Goal: Task Accomplishment & Management: Complete application form

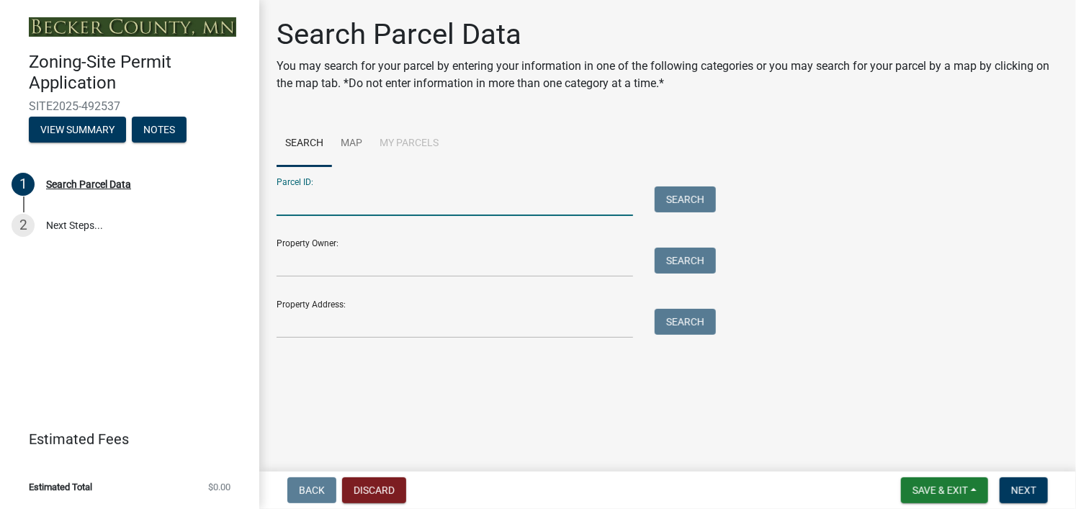
click at [540, 207] on input "Parcel ID:" at bounding box center [454, 201] width 356 height 30
click at [576, 206] on input "Parcel ID:" at bounding box center [454, 201] width 356 height 30
click at [474, 268] on input "Property Owner:" at bounding box center [454, 263] width 356 height 30
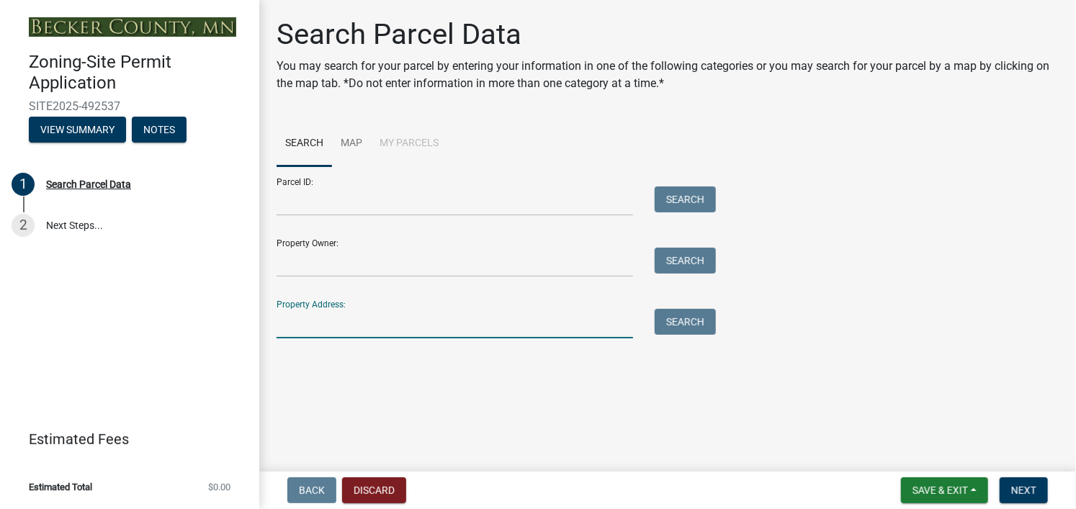
click at [446, 328] on input "Property Address:" at bounding box center [454, 324] width 356 height 30
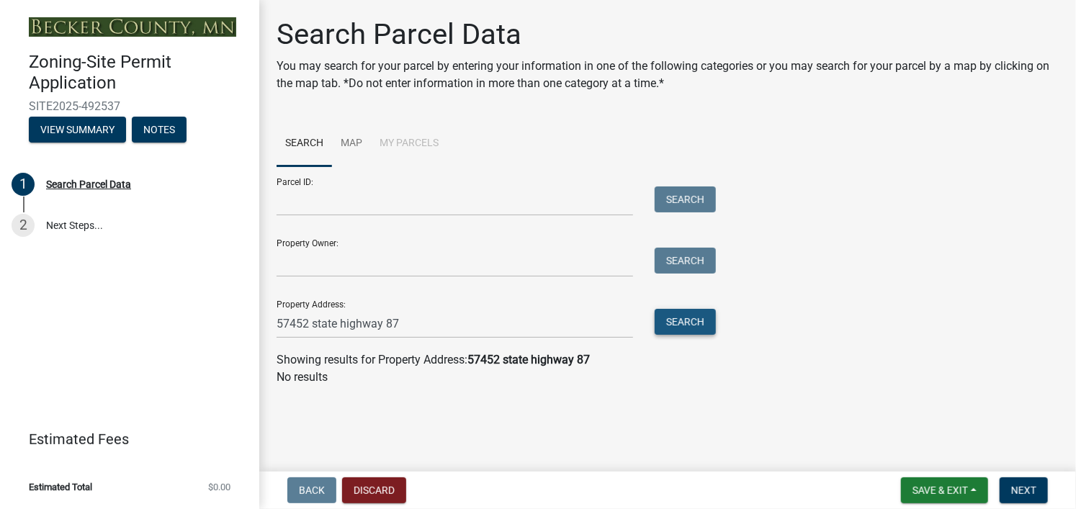
click at [682, 322] on button "Search" at bounding box center [685, 322] width 61 height 26
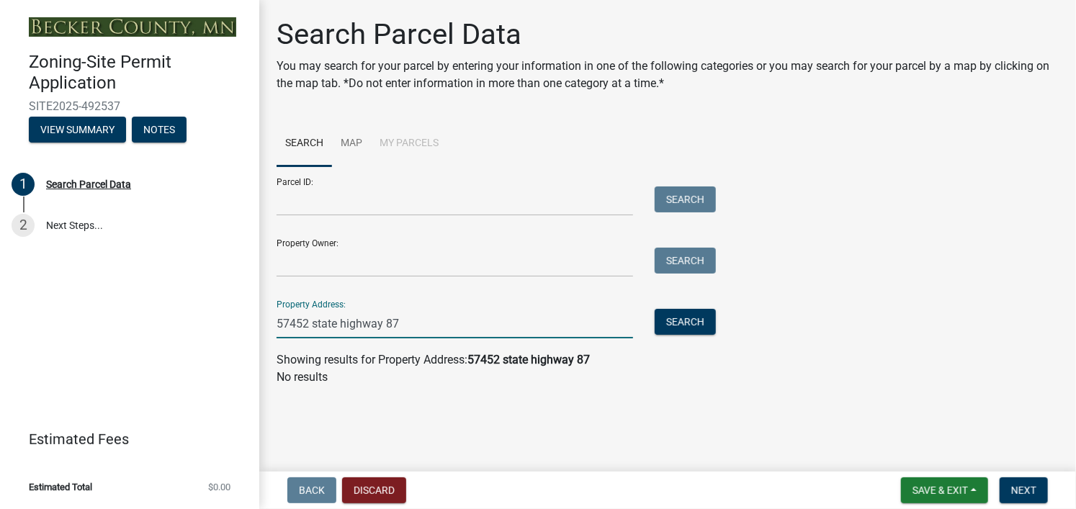
drag, startPoint x: 403, startPoint y: 326, endPoint x: 312, endPoint y: 333, distance: 91.0
click at [312, 333] on input "57452 state highway 87" at bounding box center [454, 324] width 356 height 30
type input "[STREET_ADDRESS]"
drag, startPoint x: 405, startPoint y: 330, endPoint x: 229, endPoint y: 335, distance: 175.7
click at [229, 335] on div "Zoning-Site Permit Application SITE2025-492537 View Summary Notes 1 Search Parc…" at bounding box center [538, 254] width 1076 height 509
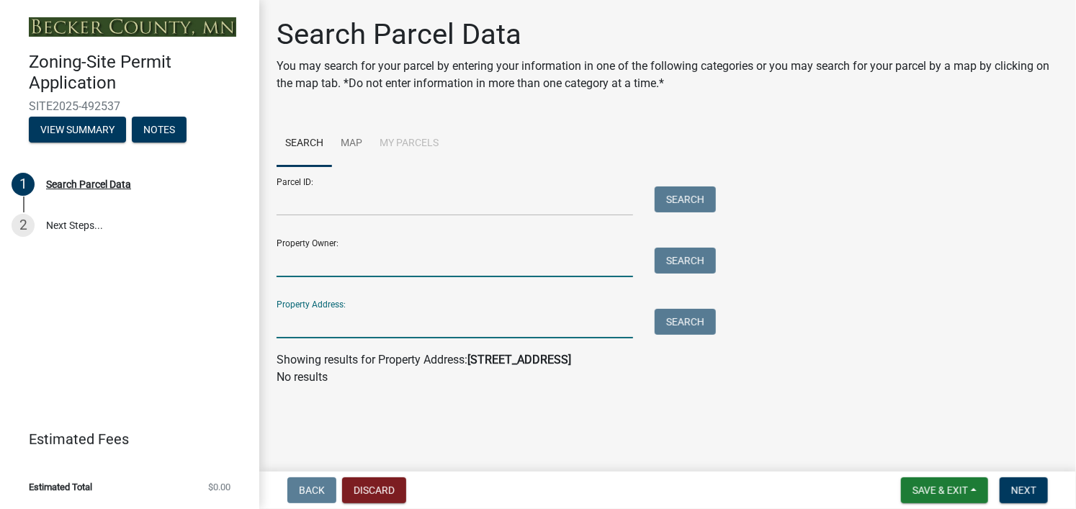
click at [312, 268] on input "Property Owner:" at bounding box center [454, 263] width 356 height 30
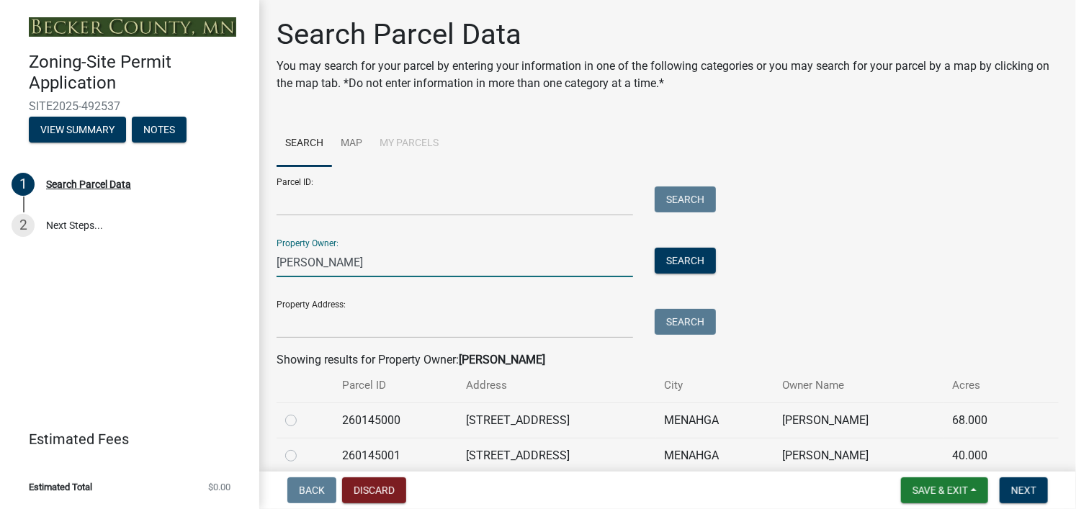
scroll to position [63, 0]
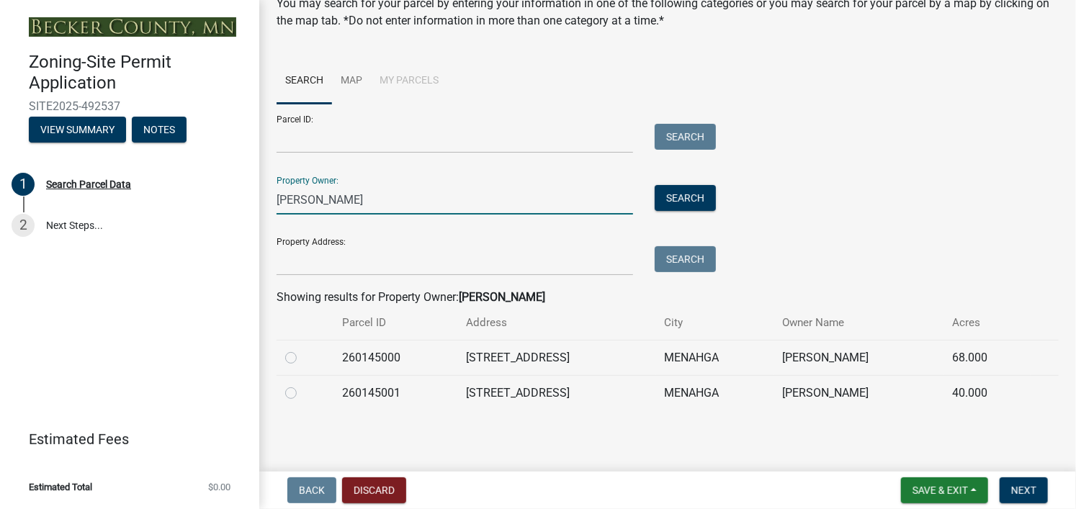
type input "[PERSON_NAME]"
click at [302, 384] on label at bounding box center [302, 384] width 0 height 0
click at [302, 394] on input "radio" at bounding box center [306, 388] width 9 height 9
radio input "true"
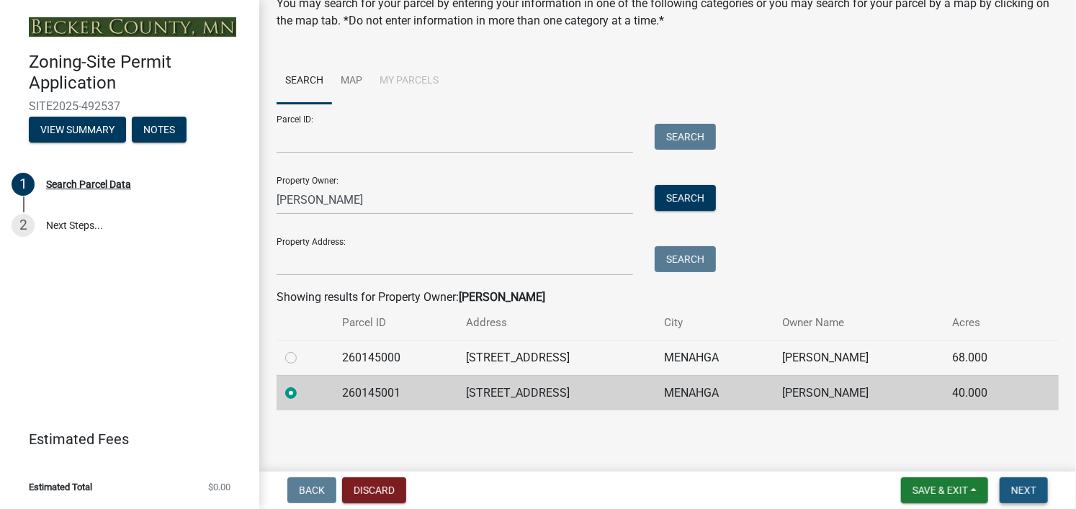
click at [1024, 491] on span "Next" at bounding box center [1023, 491] width 25 height 12
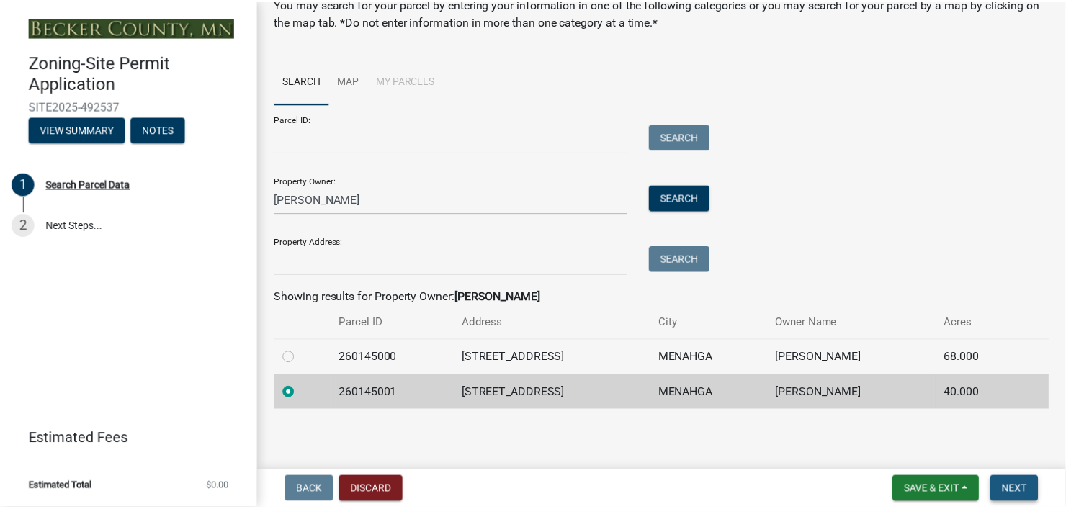
scroll to position [0, 0]
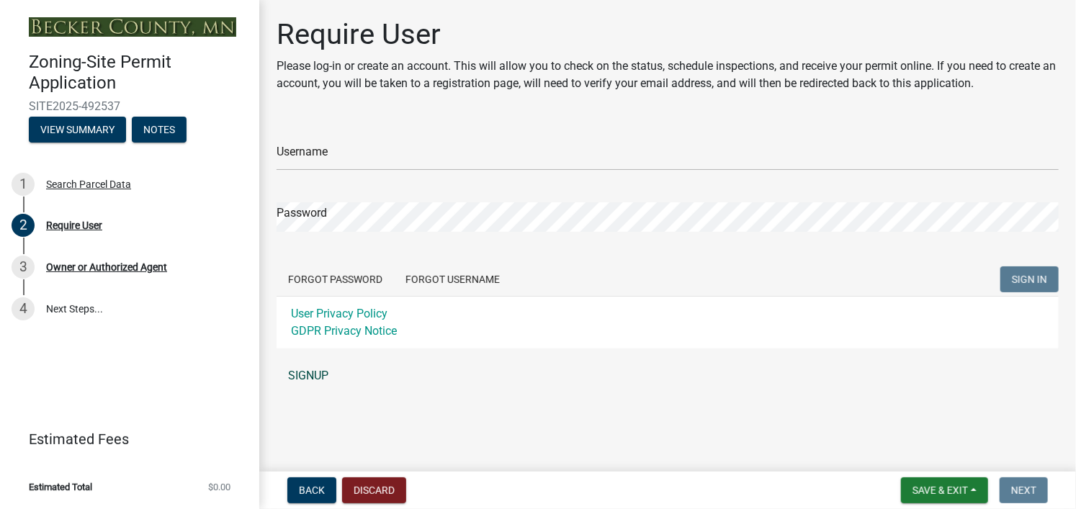
click at [309, 374] on link "SIGNUP" at bounding box center [667, 375] width 782 height 29
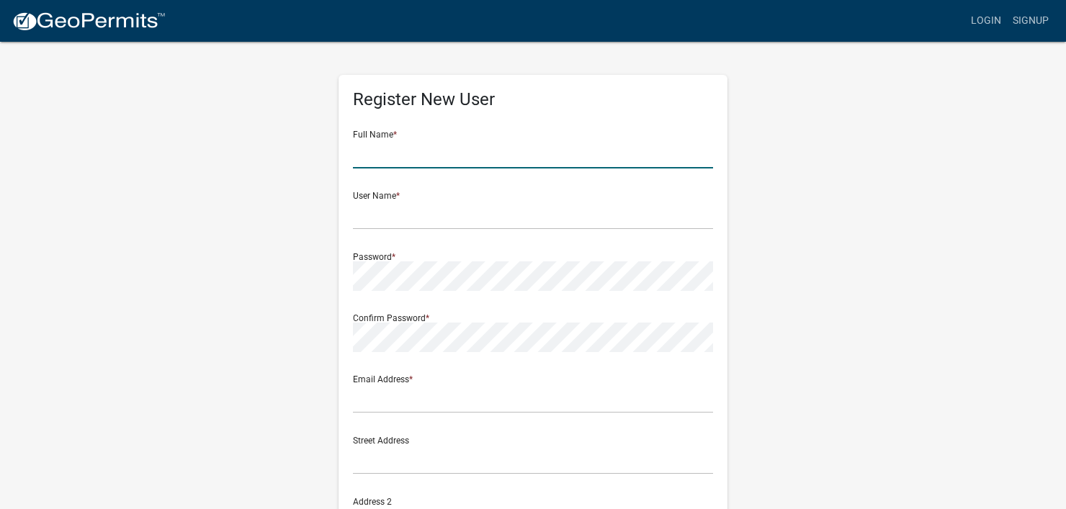
click at [449, 152] on input "text" at bounding box center [533, 154] width 360 height 30
type input "[PERSON_NAME]"
type input "[STREET_ADDRESS]"
type input "Menahga"
type input "[US_STATE]"
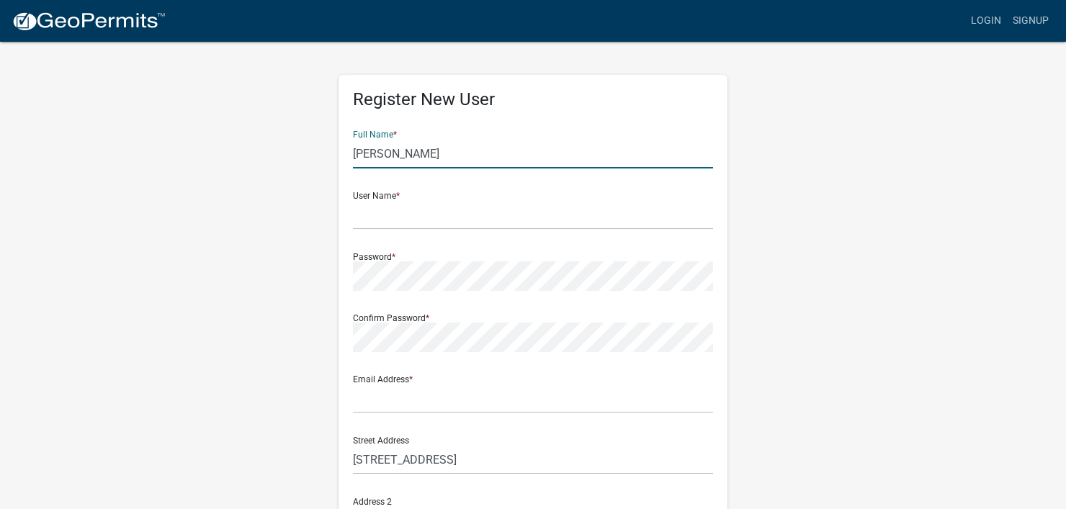
type input "56464"
